Goal: Task Accomplishment & Management: Manage account settings

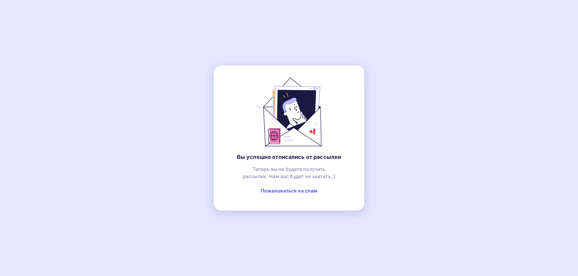
click at [288, 191] on link "Пожаловаться на спам" at bounding box center [289, 191] width 57 height 6
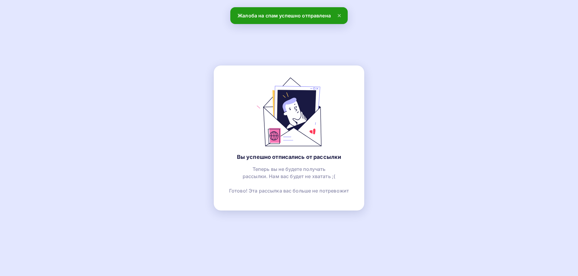
click at [339, 15] on icon at bounding box center [339, 15] width 2 height 2
